Goal: Navigation & Orientation: Go to known website

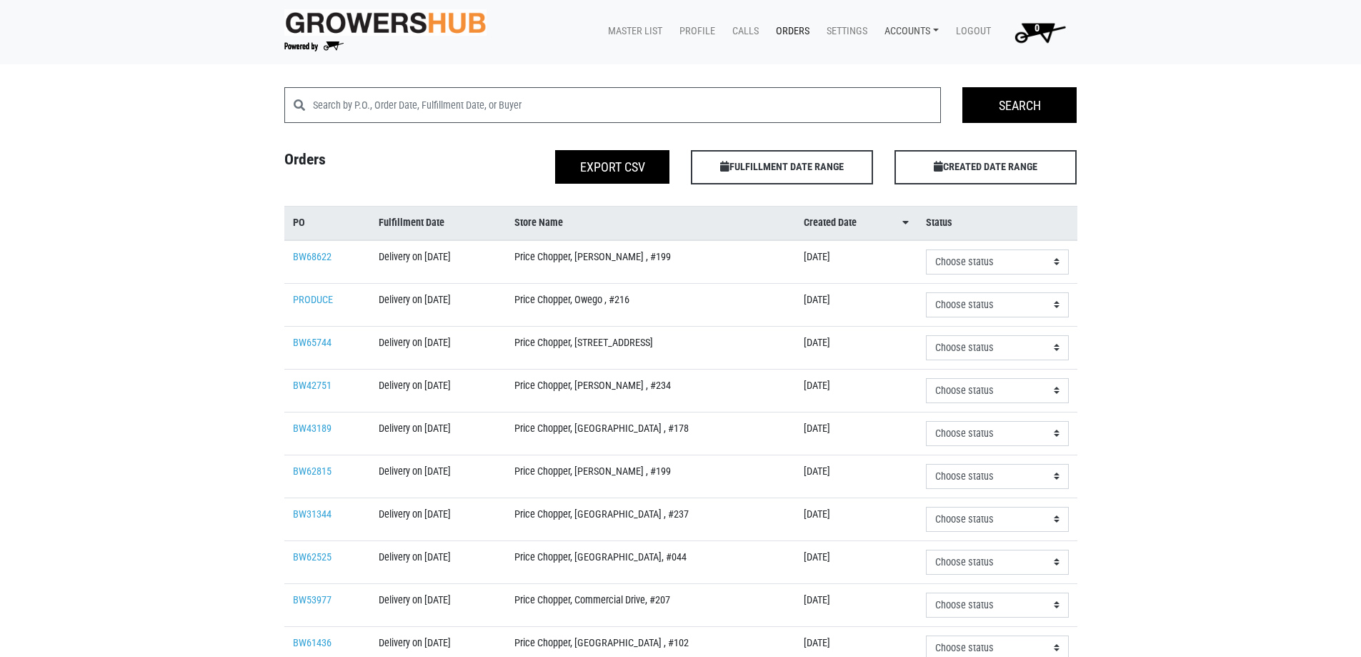
click at [889, 26] on link "Accounts" at bounding box center [908, 31] width 71 height 27
click at [906, 58] on link "[PERSON_NAME] (Tops Markets Growers Hub)" at bounding box center [994, 64] width 241 height 21
